Goal: Find specific page/section: Find specific page/section

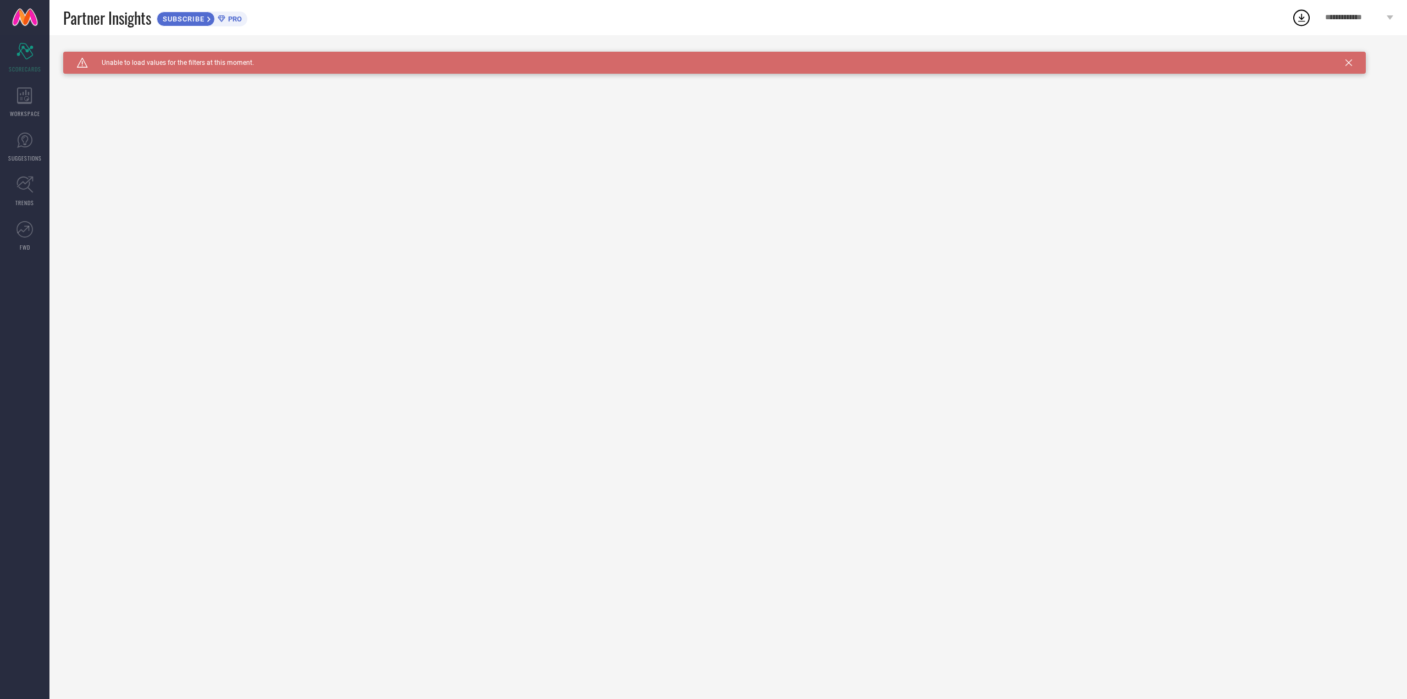
click at [213, 52] on div "Caution Created with Sketch. Unable to load values for the filters at this mome…" at bounding box center [714, 63] width 1303 height 22
drag, startPoint x: 1149, startPoint y: 107, endPoint x: 1333, endPoint y: 64, distance: 189.1
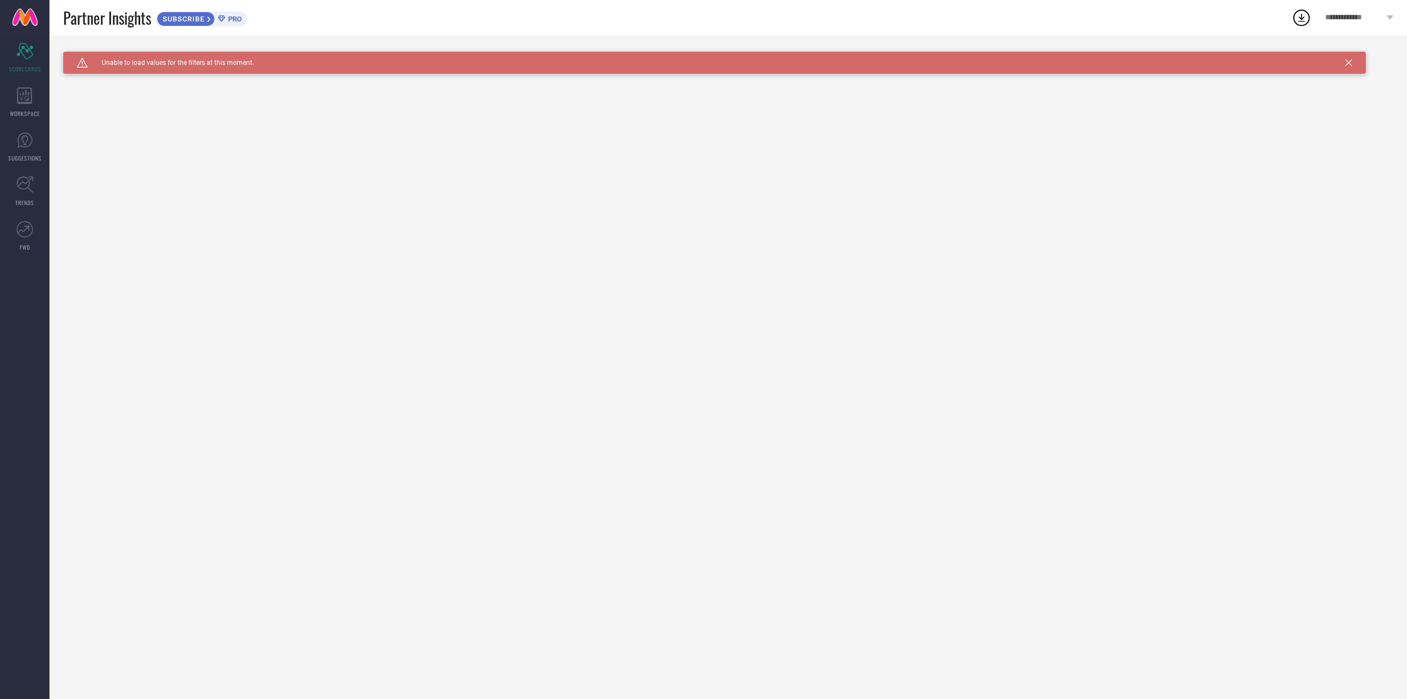
click at [1150, 107] on div "Caution Created with Sketch. Unable to load values for the filters at this mome…" at bounding box center [728, 367] width 1358 height 664
click at [1346, 67] on div "Caution Created with Sketch. Unable to load values for the filters at this mome…" at bounding box center [714, 63] width 1303 height 22
click at [1349, 64] on icon at bounding box center [1349, 62] width 7 height 7
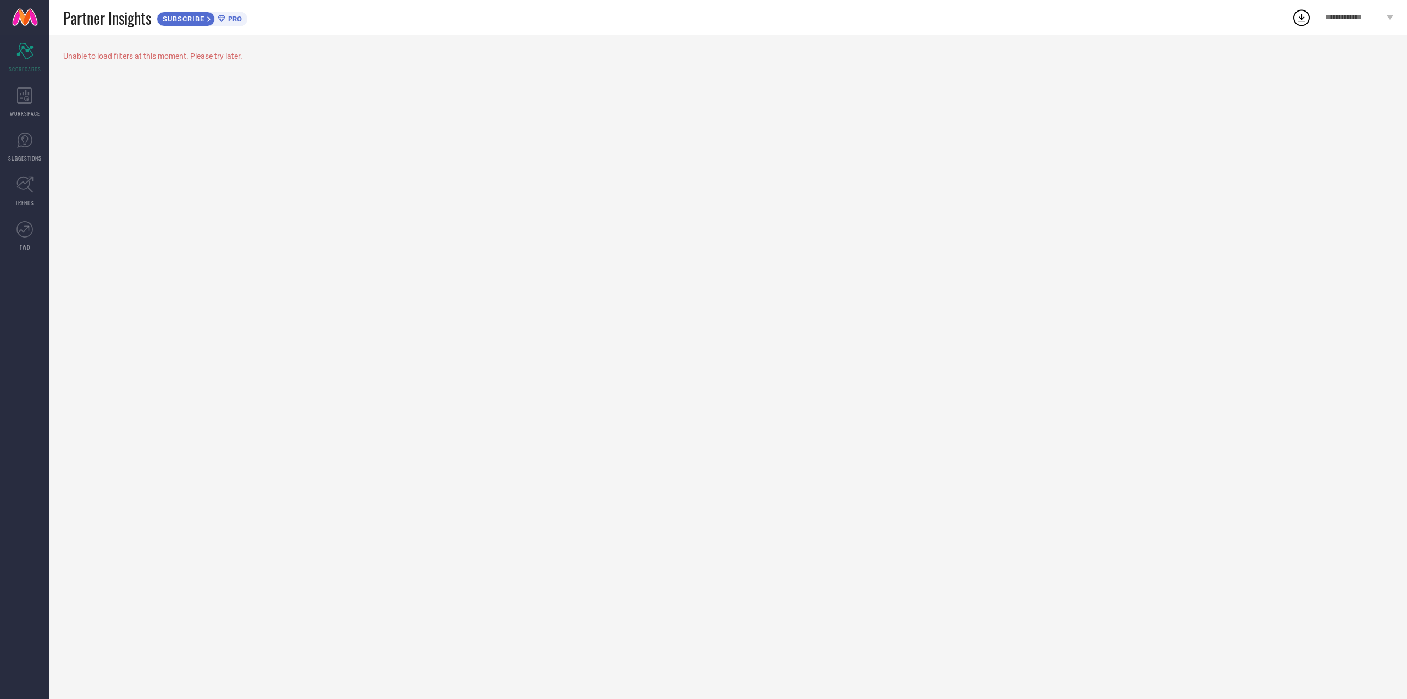
click at [1349, 64] on div "Unable to load filters at this moment. Please try later." at bounding box center [728, 367] width 1358 height 664
click at [41, 101] on div "WORKSPACE" at bounding box center [24, 102] width 49 height 44
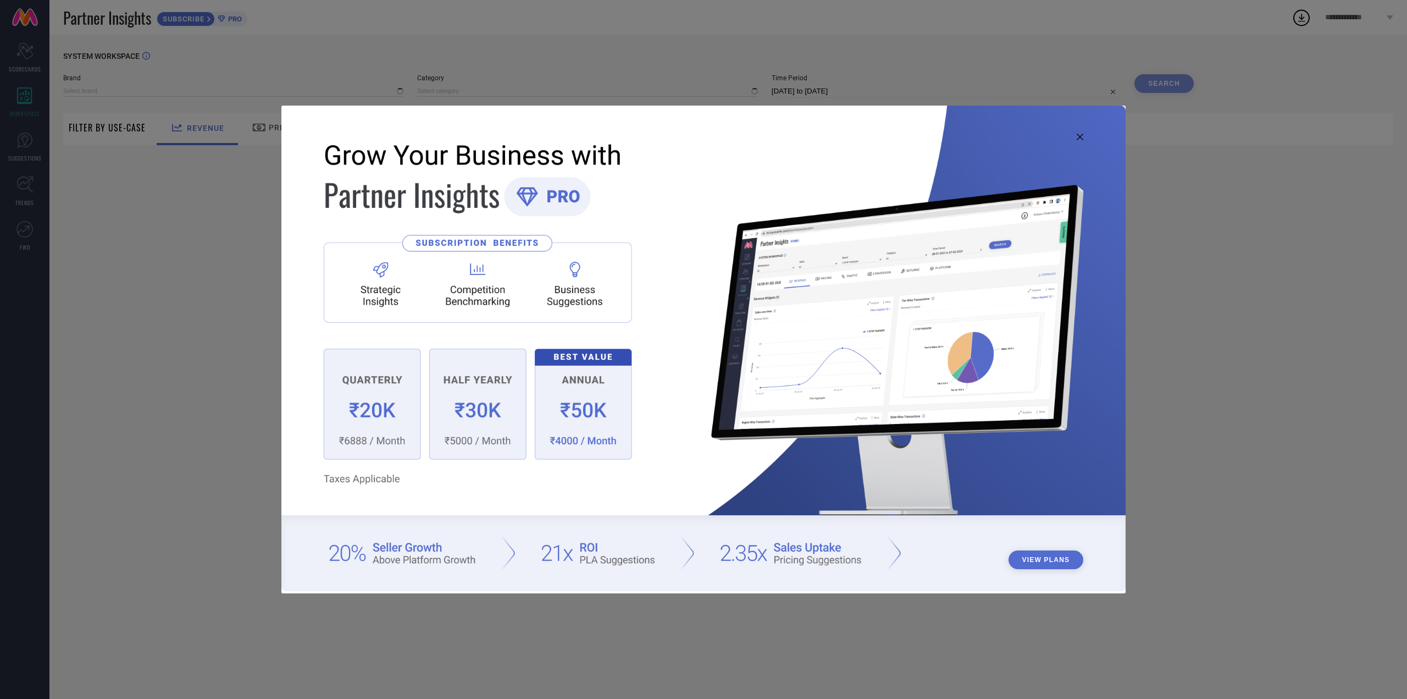
type input "1 STOP FASHION"
type input "All"
click at [386, 553] on img at bounding box center [703, 348] width 844 height 485
drag, startPoint x: 386, startPoint y: 553, endPoint x: 441, endPoint y: 561, distance: 56.1
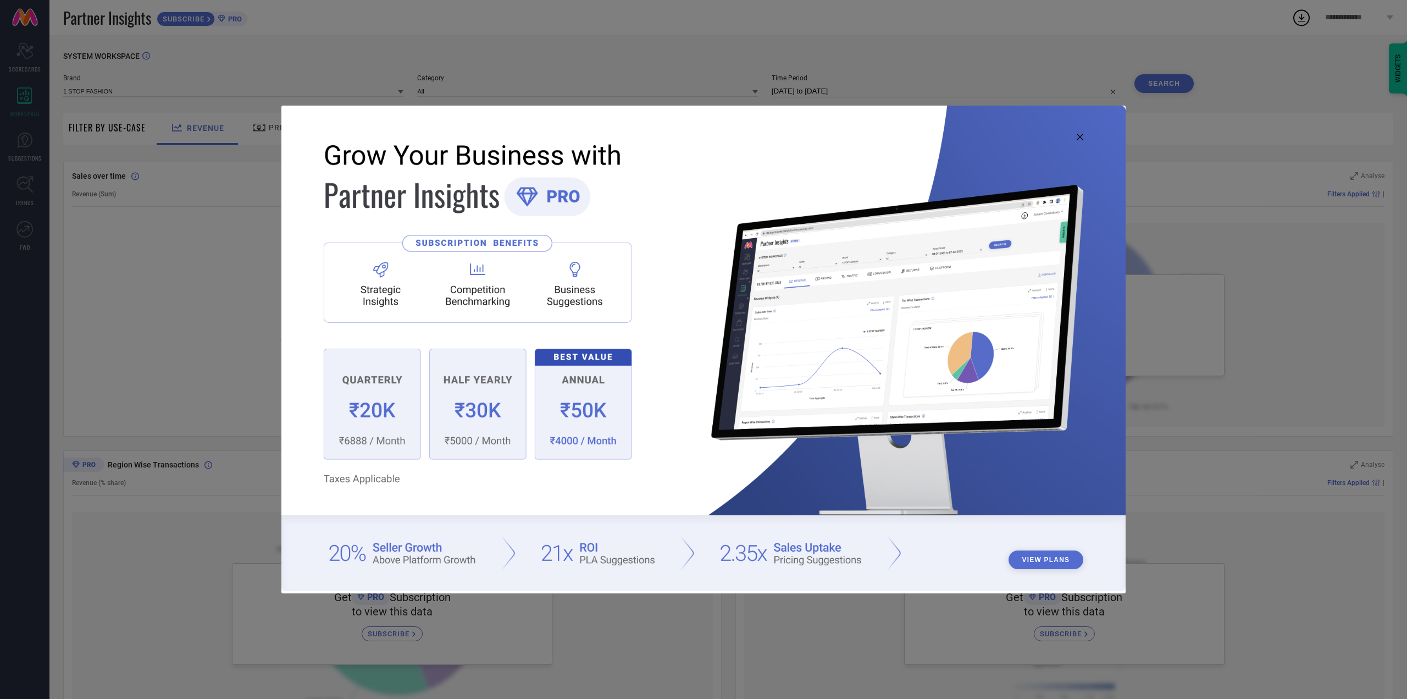
click at [441, 561] on img at bounding box center [703, 348] width 844 height 485
click at [441, 562] on img at bounding box center [703, 348] width 844 height 485
click at [445, 558] on img at bounding box center [703, 348] width 844 height 485
click at [593, 556] on img at bounding box center [703, 348] width 844 height 485
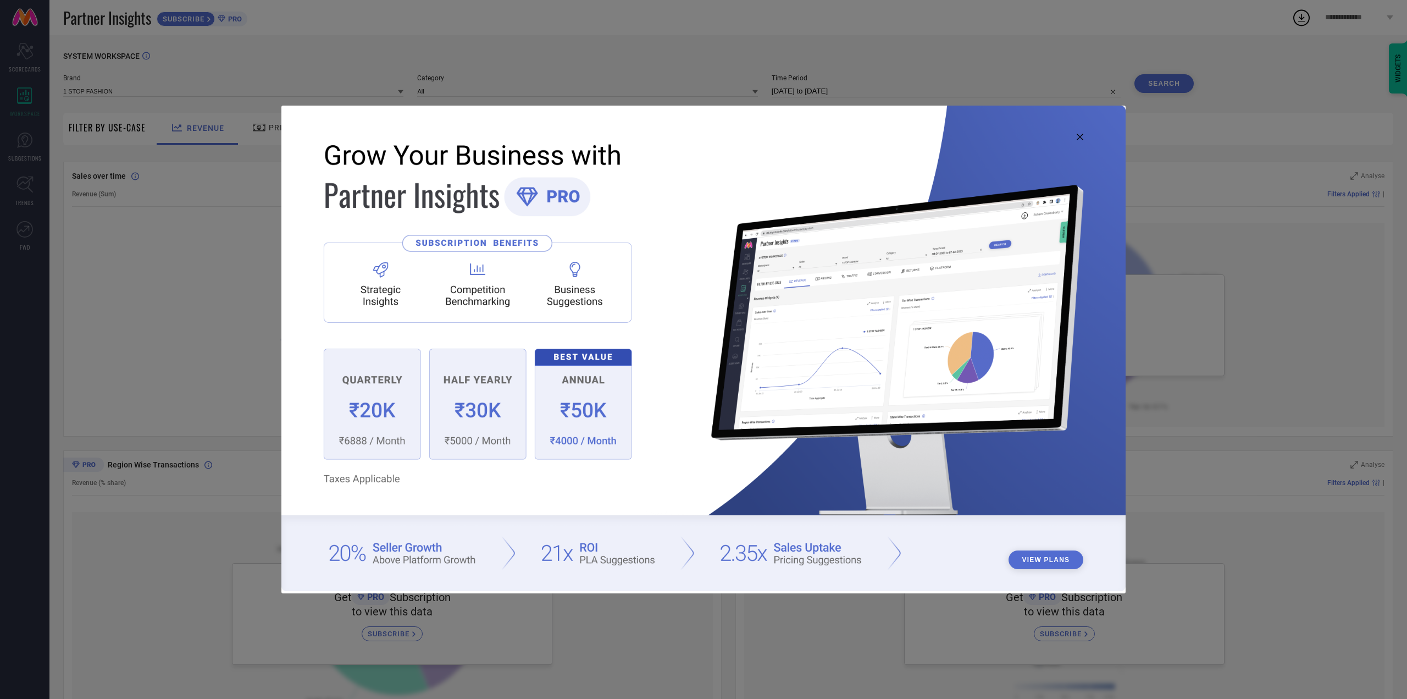
click at [593, 556] on img at bounding box center [703, 348] width 844 height 485
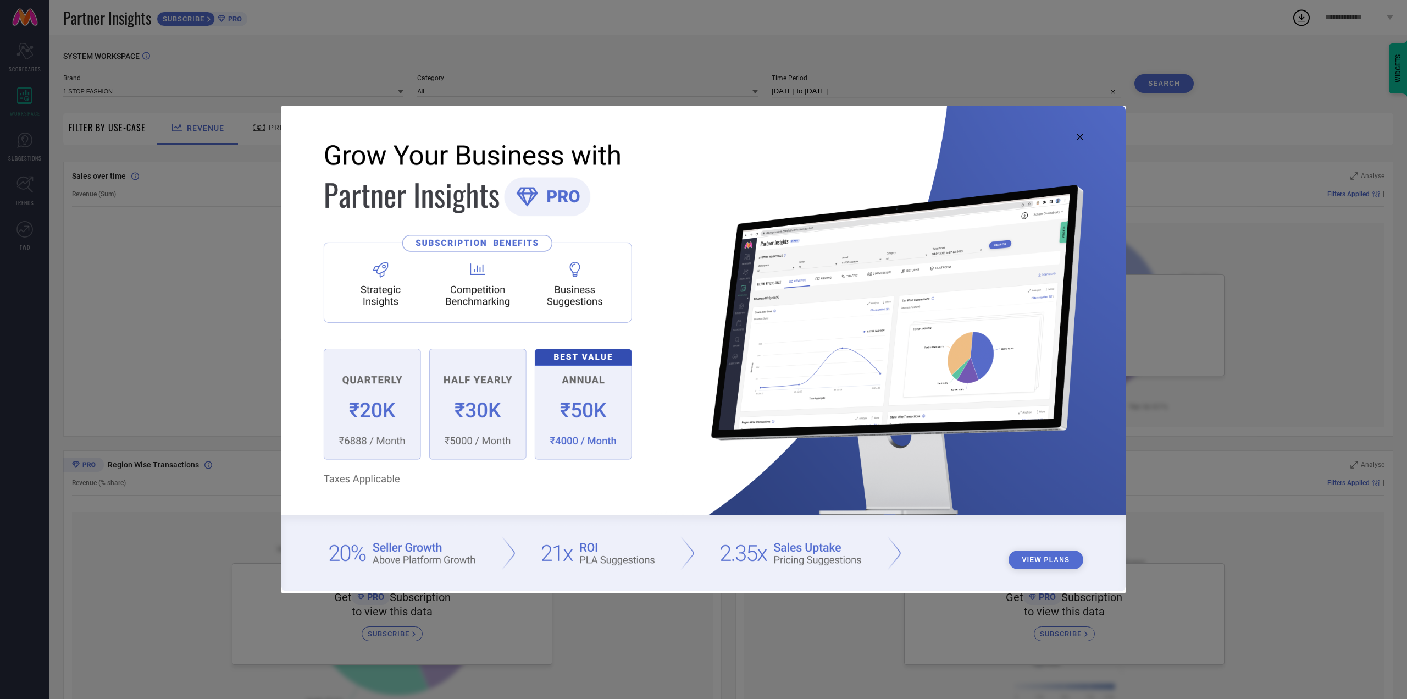
click at [593, 556] on img at bounding box center [703, 348] width 844 height 485
click at [1019, 560] on button "View Plans" at bounding box center [1046, 559] width 75 height 19
